Goal: Information Seeking & Learning: Find specific page/section

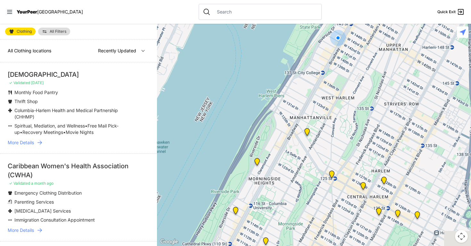
select select "nearby"
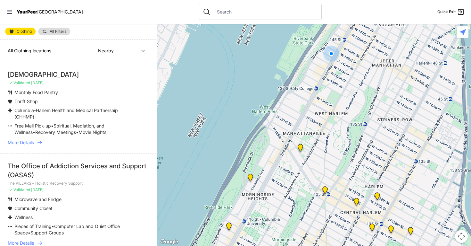
click at [301, 150] on img at bounding box center [301, 149] width 8 height 10
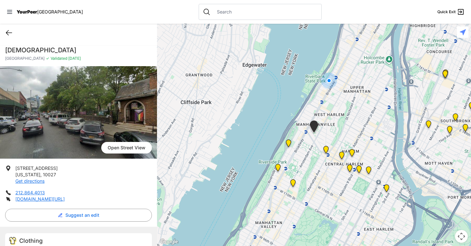
click at [6, 32] on icon at bounding box center [9, 33] width 8 height 8
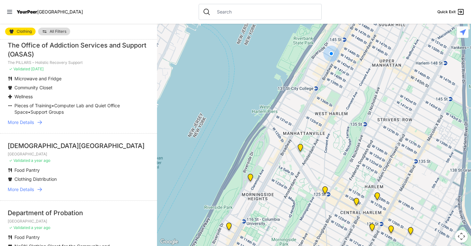
scroll to position [128, 0]
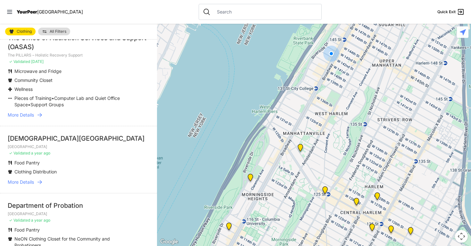
click at [57, 138] on div "[DEMOGRAPHIC_DATA][GEOGRAPHIC_DATA]" at bounding box center [79, 138] width 142 height 9
click at [41, 182] on icon at bounding box center [40, 182] width 4 height 4
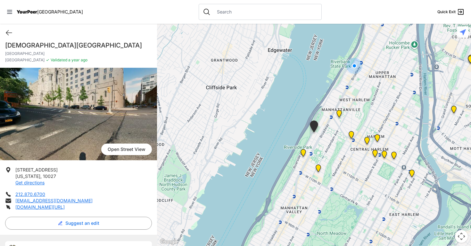
scroll to position [2, 0]
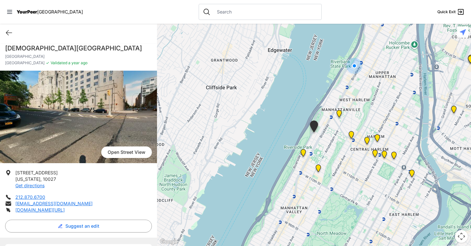
click at [116, 149] on span "Open Street View" at bounding box center [126, 152] width 51 height 12
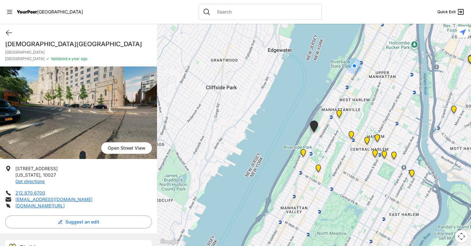
scroll to position [0, 0]
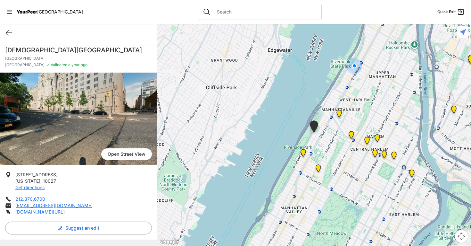
click at [304, 155] on img "Ford Hall" at bounding box center [304, 154] width 8 height 10
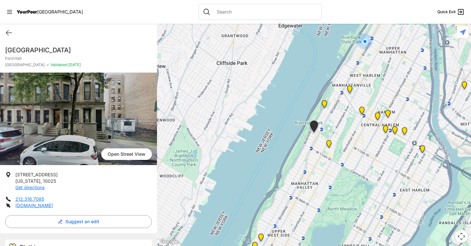
click at [326, 104] on img "Manhattan" at bounding box center [325, 105] width 8 height 10
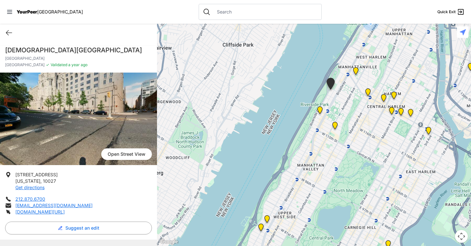
drag, startPoint x: 321, startPoint y: 151, endPoint x: 339, endPoint y: 103, distance: 51.4
click at [339, 103] on div at bounding box center [314, 135] width 314 height 222
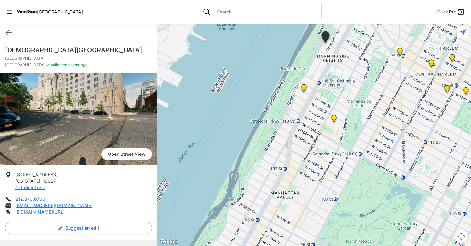
drag, startPoint x: 314, startPoint y: 166, endPoint x: 298, endPoint y: 183, distance: 22.9
click at [298, 183] on div at bounding box center [314, 135] width 314 height 222
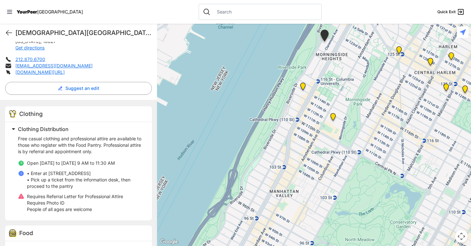
scroll to position [157, 0]
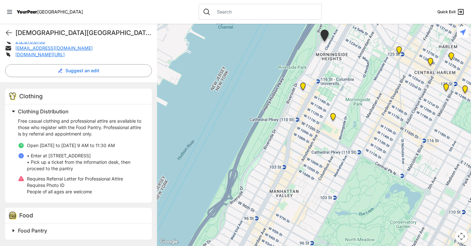
click at [63, 226] on h2 "Food Pantry" at bounding box center [81, 230] width 126 height 8
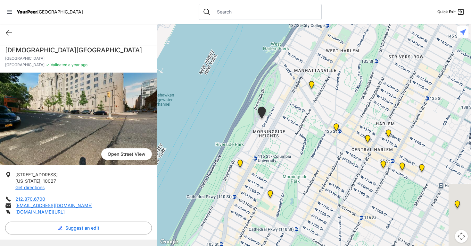
drag, startPoint x: 237, startPoint y: 112, endPoint x: 172, endPoint y: 189, distance: 100.4
click at [172, 189] on div at bounding box center [314, 135] width 314 height 222
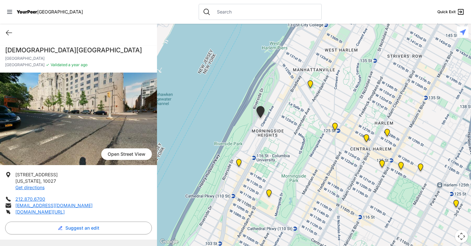
click at [239, 162] on img "Ford Hall" at bounding box center [239, 164] width 8 height 10
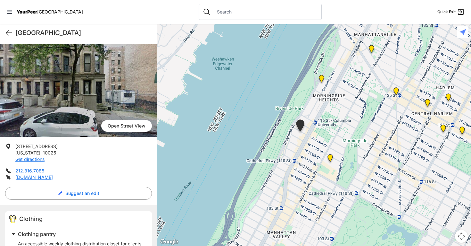
scroll to position [28, 0]
click at [53, 178] on link "[DOMAIN_NAME]" at bounding box center [34, 176] width 38 height 5
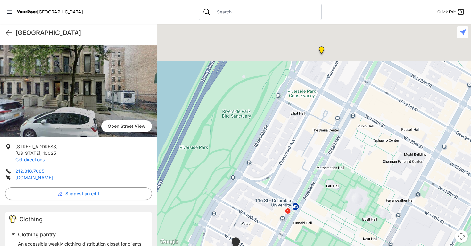
drag, startPoint x: 341, startPoint y: 80, endPoint x: 296, endPoint y: 163, distance: 94.0
click at [296, 163] on div at bounding box center [314, 135] width 314 height 222
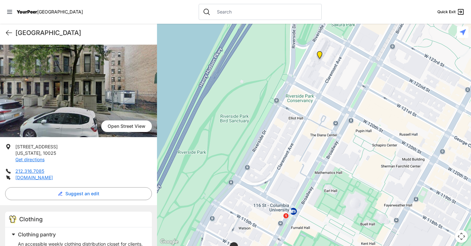
click at [318, 56] on img "Manhattan" at bounding box center [320, 56] width 8 height 10
